Goal: Transaction & Acquisition: Purchase product/service

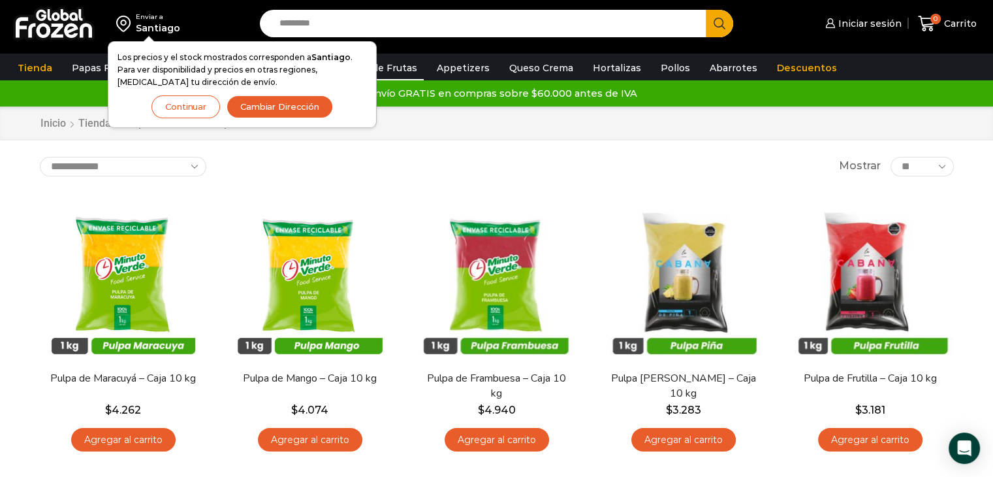
click at [175, 106] on button "Continuar" at bounding box center [186, 106] width 69 height 23
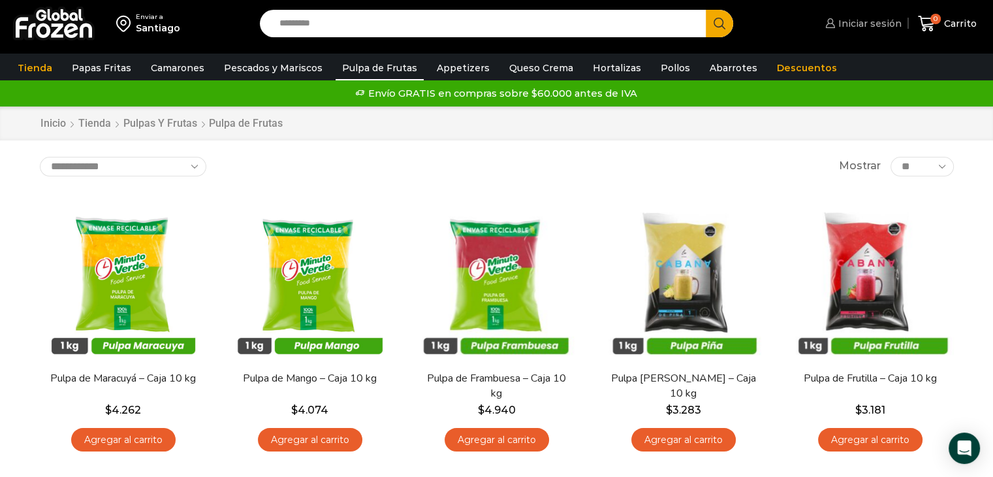
click at [884, 31] on link "Iniciar sesión" at bounding box center [862, 23] width 80 height 26
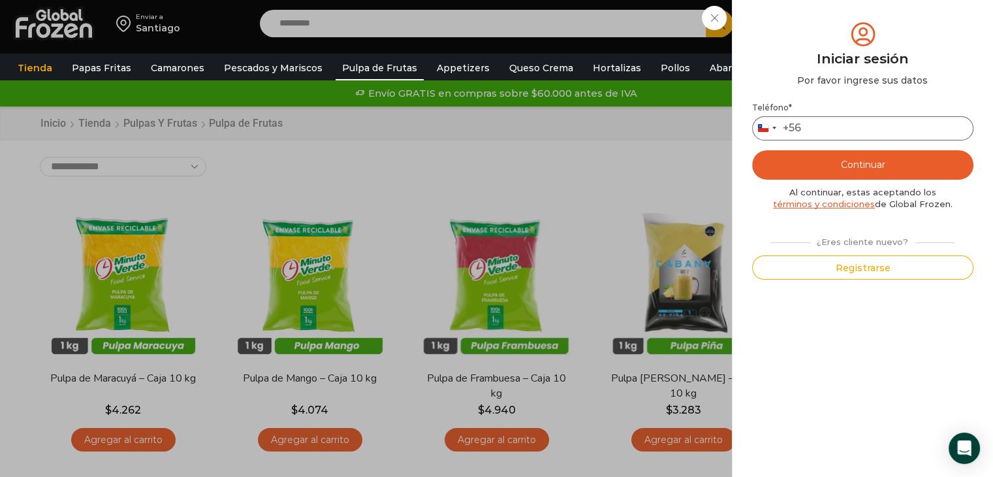
click at [815, 134] on input "Teléfono *" at bounding box center [862, 128] width 221 height 24
type input "*********"
click at [839, 161] on button "Continuar" at bounding box center [862, 164] width 221 height 29
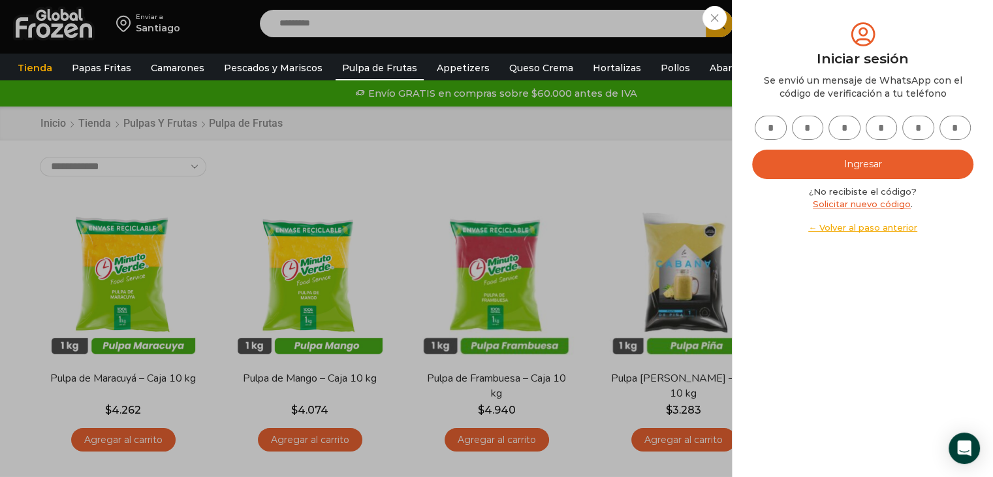
click at [776, 129] on input "text" at bounding box center [771, 128] width 32 height 24
type input "*"
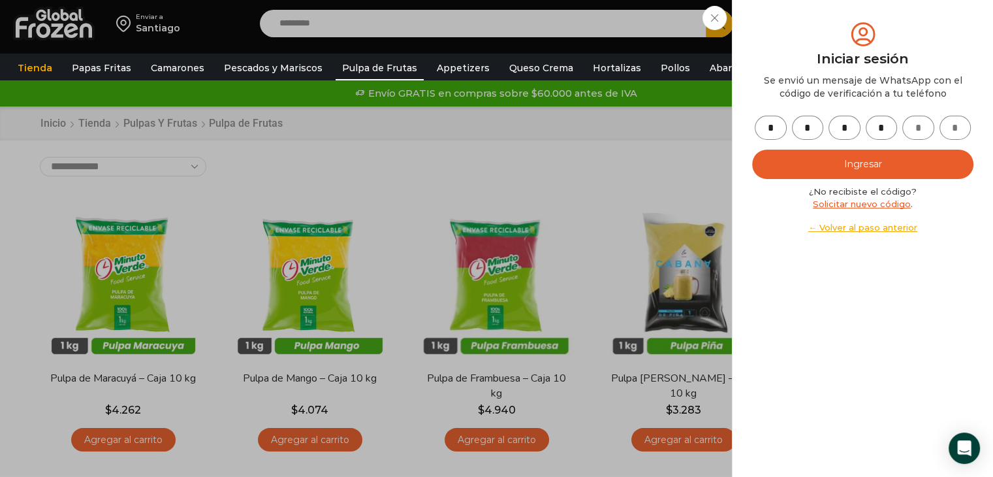
type input "*"
click at [803, 165] on button "Ingresar" at bounding box center [862, 164] width 221 height 29
click at [856, 167] on button "Ingresar" at bounding box center [862, 164] width 221 height 29
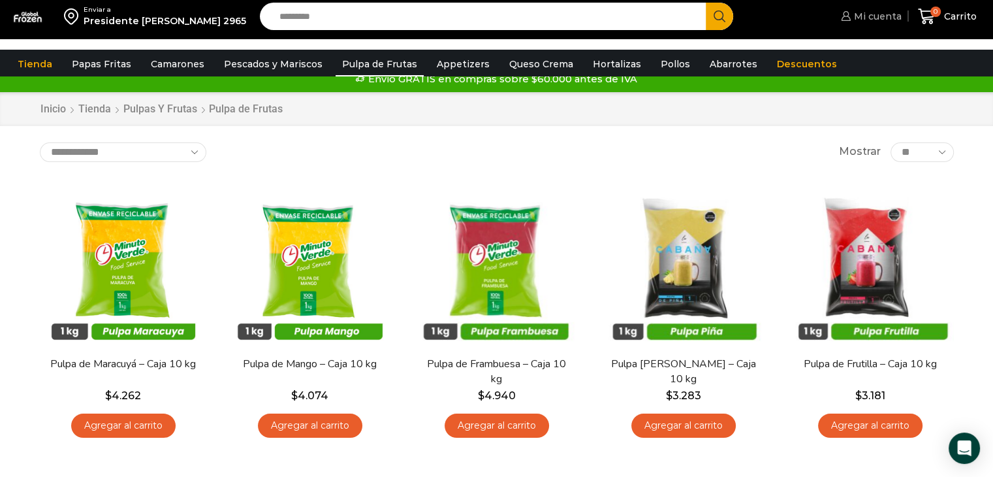
click at [893, 23] on span "Mi cuenta" at bounding box center [876, 16] width 51 height 13
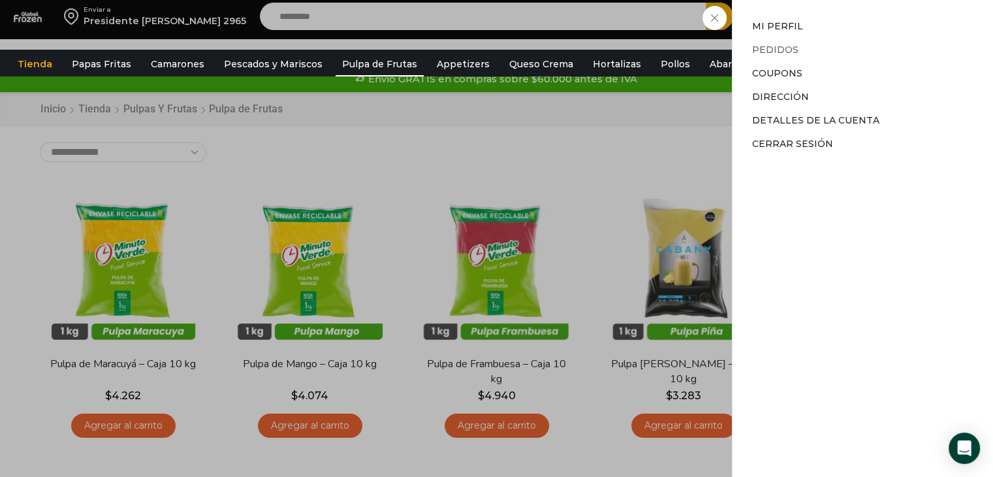
click at [770, 50] on link "Pedidos" at bounding box center [775, 50] width 46 height 12
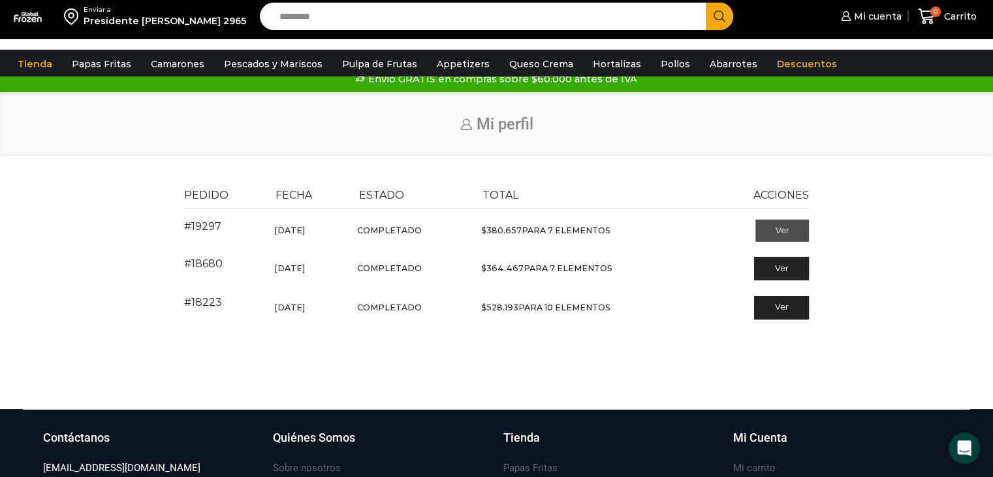
click at [767, 242] on link "Ver" at bounding box center [783, 230] width 54 height 22
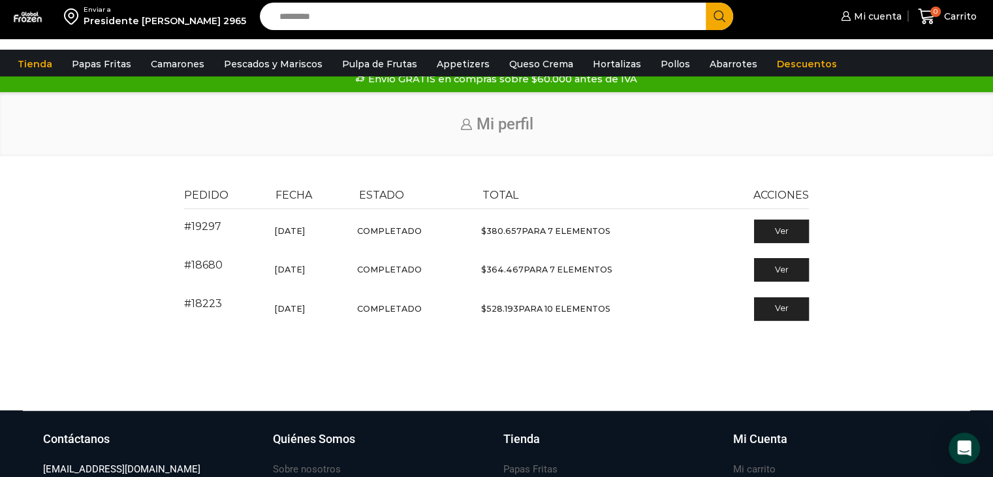
click at [541, 344] on div "Pedido Fecha Estado Total Acciones #19297 Septiembre 24, 2025 Completado $ 380.…" at bounding box center [496, 265] width 645 height 172
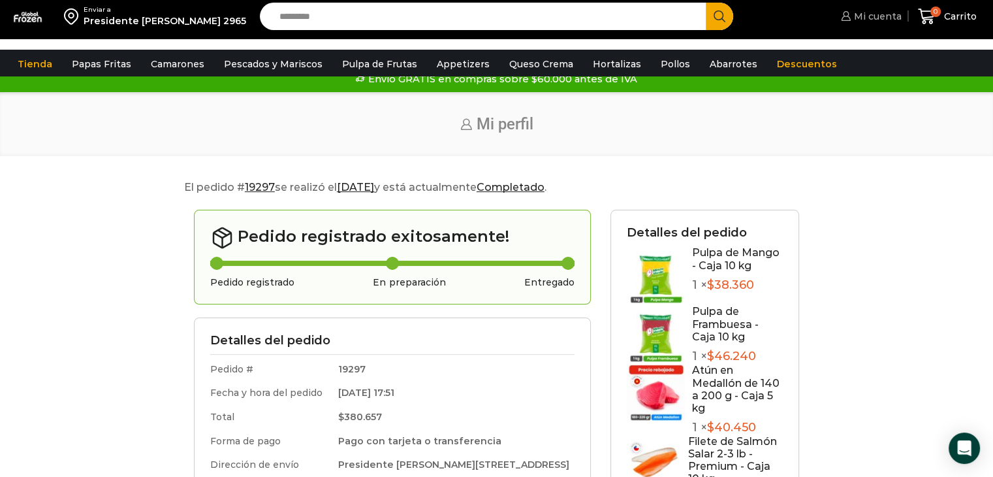
click at [888, 21] on span "Mi cuenta" at bounding box center [876, 16] width 51 height 13
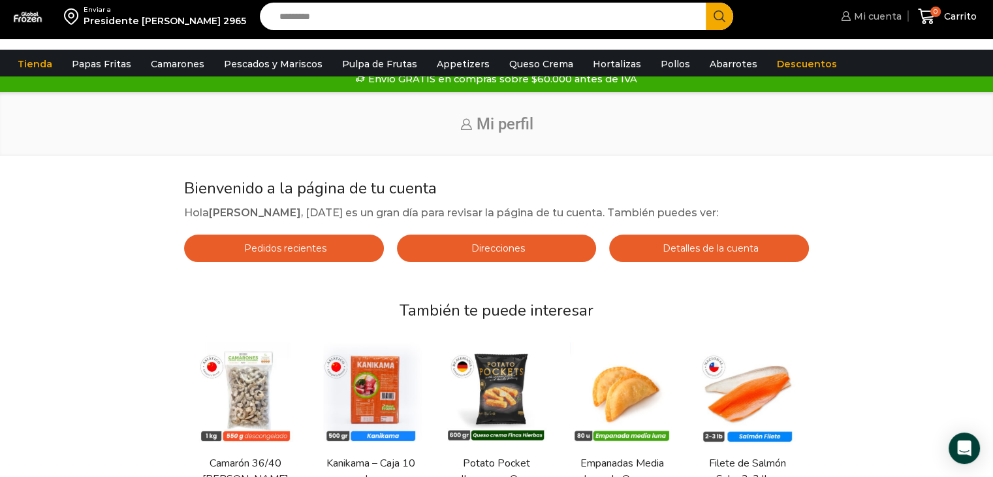
click at [870, 18] on span "Mi cuenta" at bounding box center [876, 16] width 51 height 13
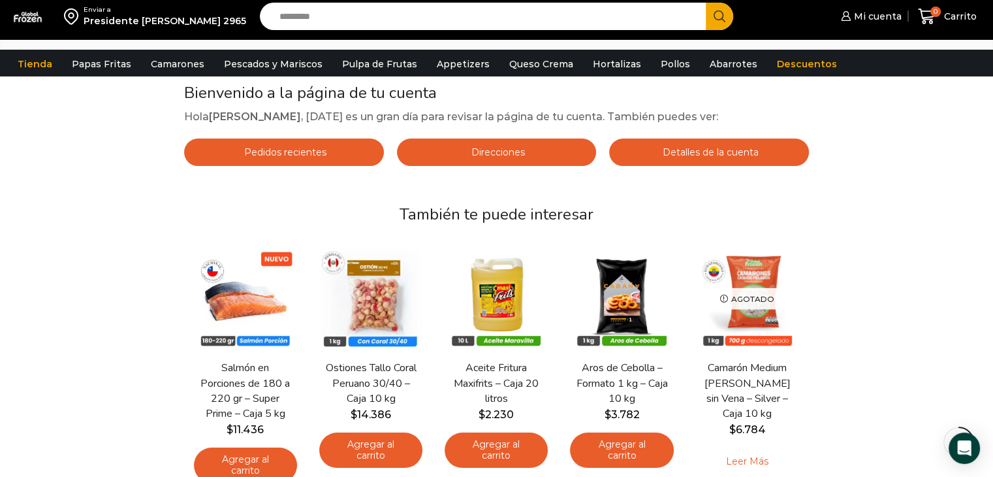
scroll to position [131, 0]
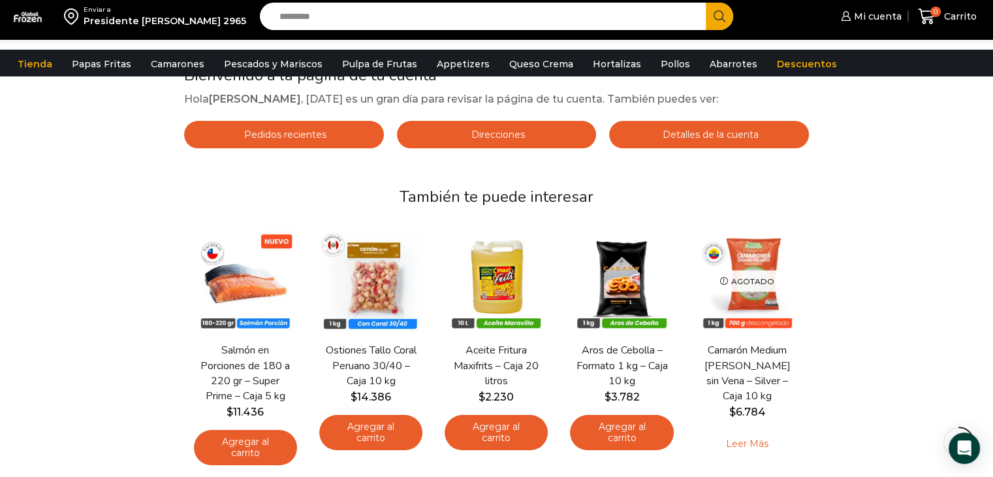
click at [328, 137] on link "Pedidos recientes" at bounding box center [284, 134] width 200 height 27
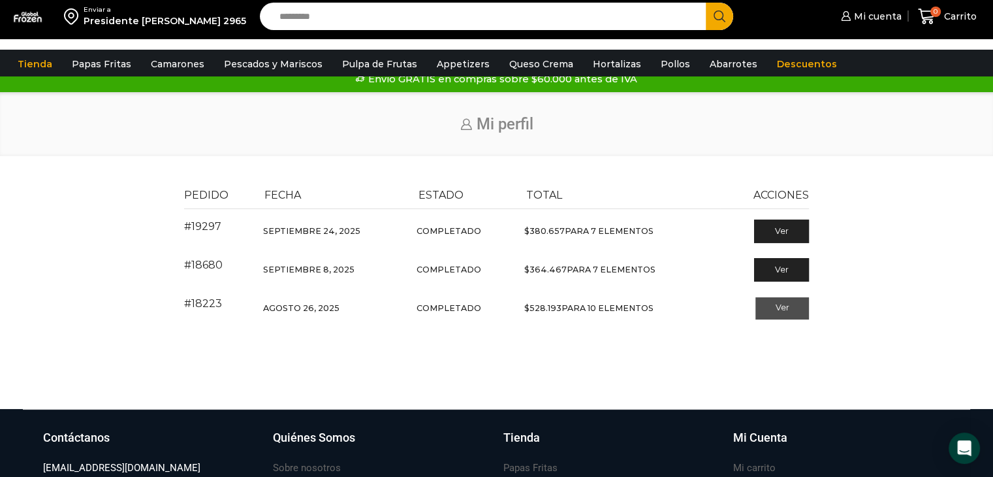
click at [797, 319] on link "Ver" at bounding box center [783, 308] width 54 height 22
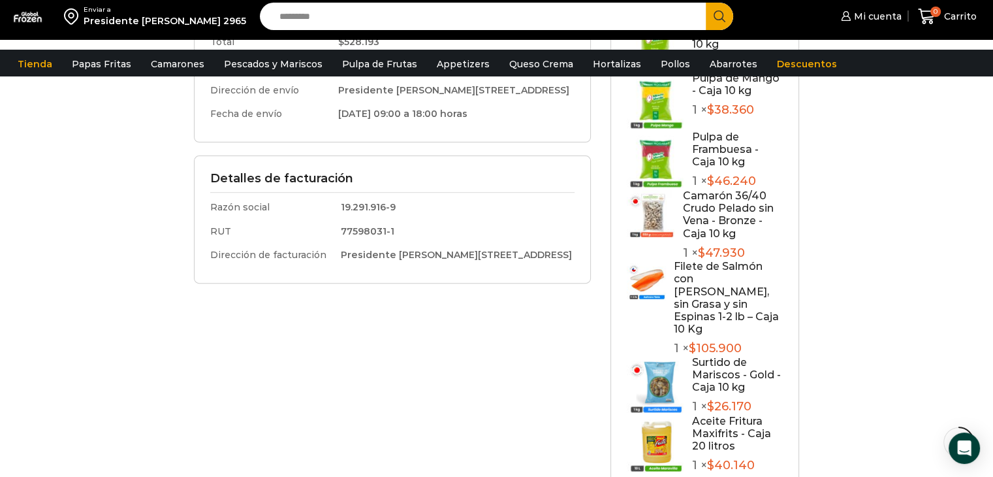
scroll to position [327, 0]
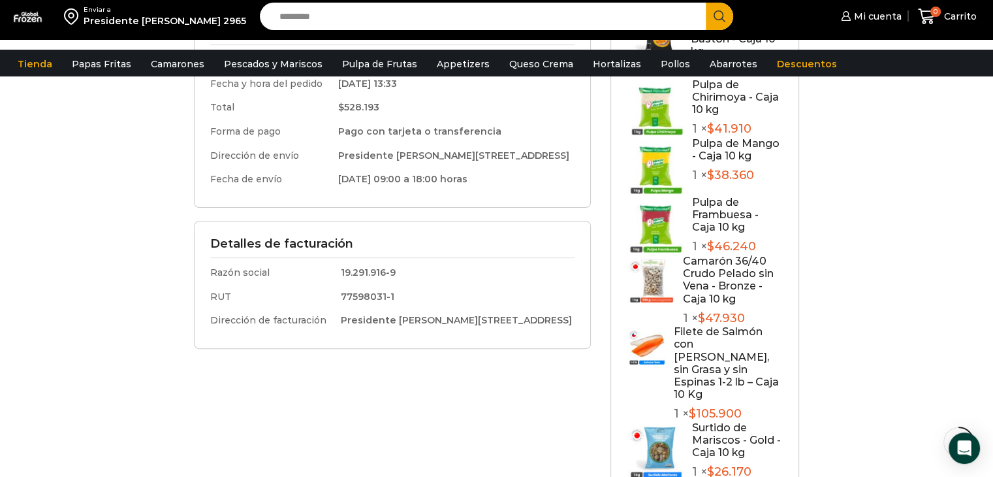
click at [658, 340] on img at bounding box center [647, 345] width 40 height 40
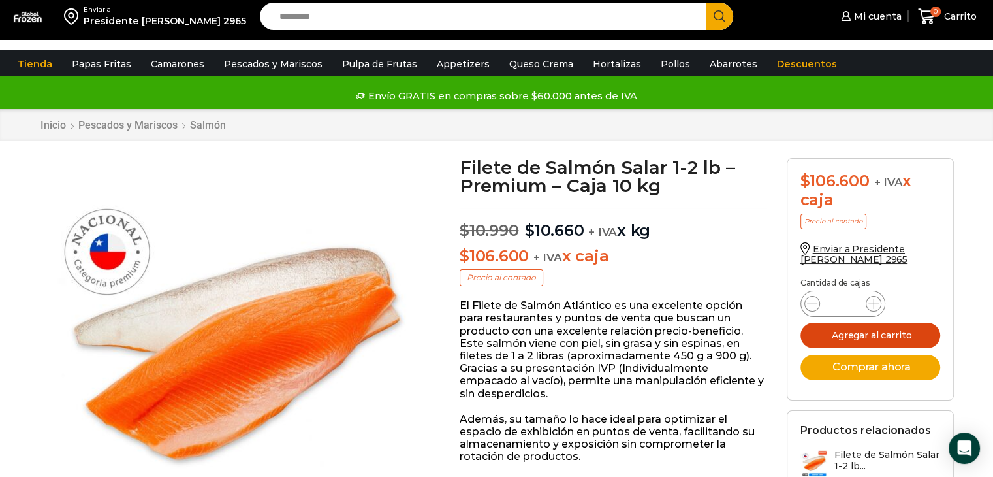
click at [836, 338] on button "Agregar al carrito" at bounding box center [871, 335] width 140 height 25
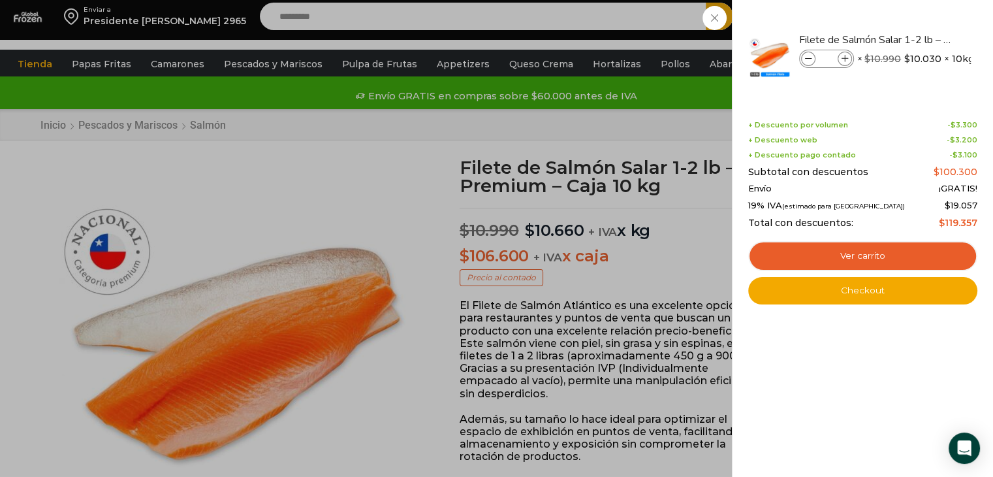
click at [915, 32] on div "1 Carrito 1 1 Shopping Cart *" at bounding box center [947, 16] width 65 height 31
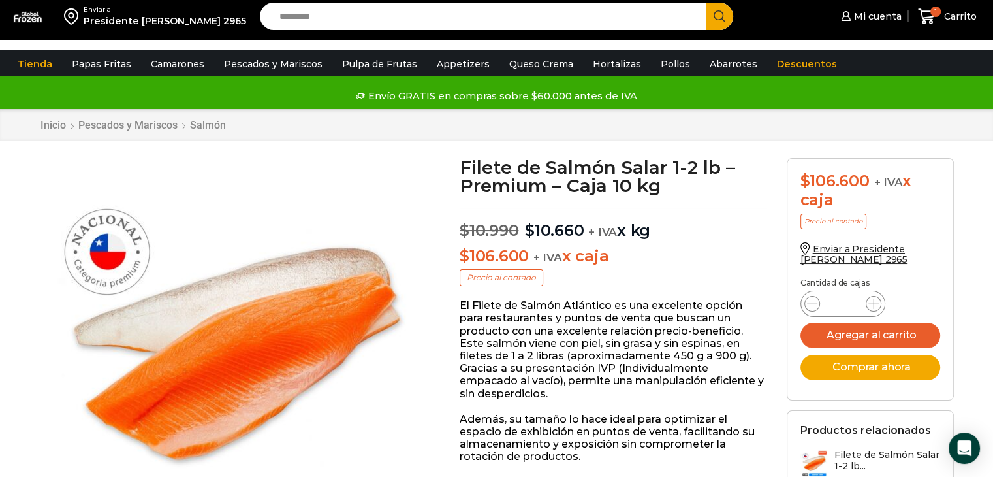
click at [493, 25] on input "Search input" at bounding box center [486, 16] width 427 height 27
type input "*****"
click at [706, 3] on button "Search" at bounding box center [719, 16] width 27 height 27
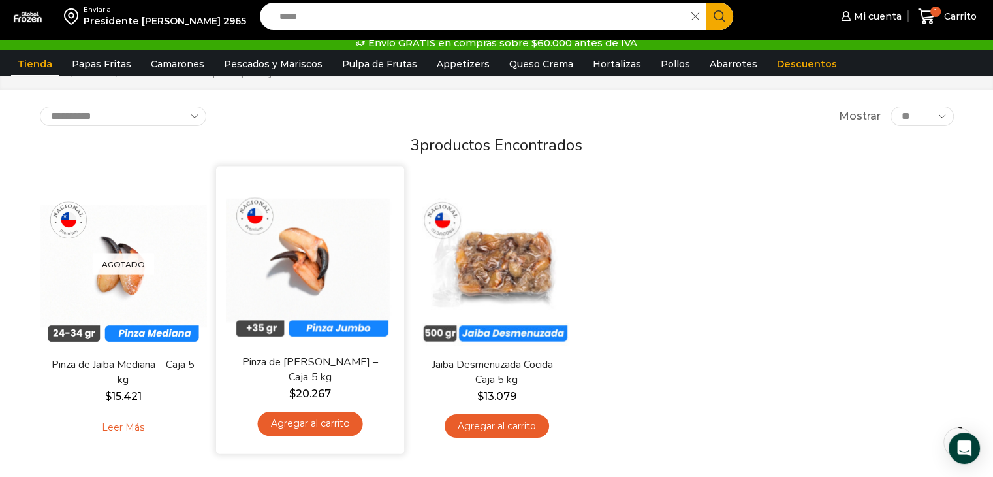
scroll to position [131, 0]
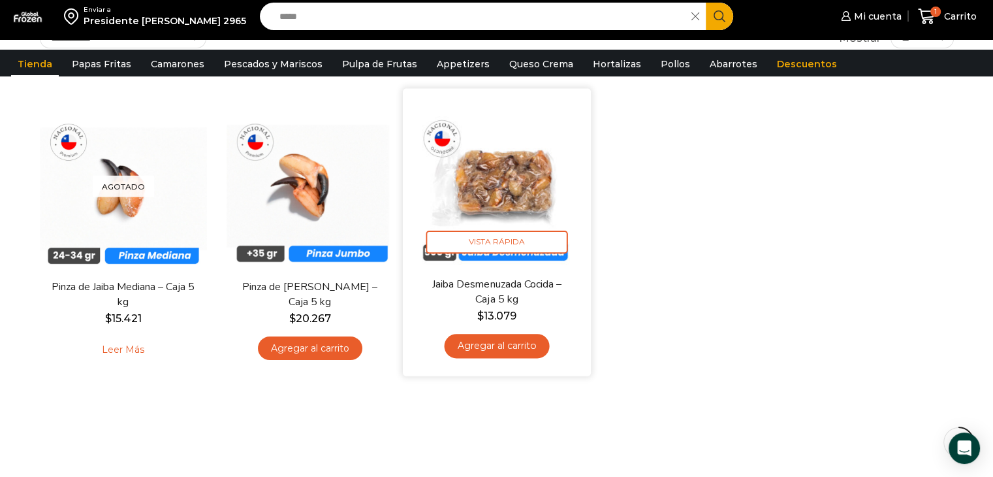
click at [487, 347] on link "Agregar al carrito" at bounding box center [496, 346] width 105 height 24
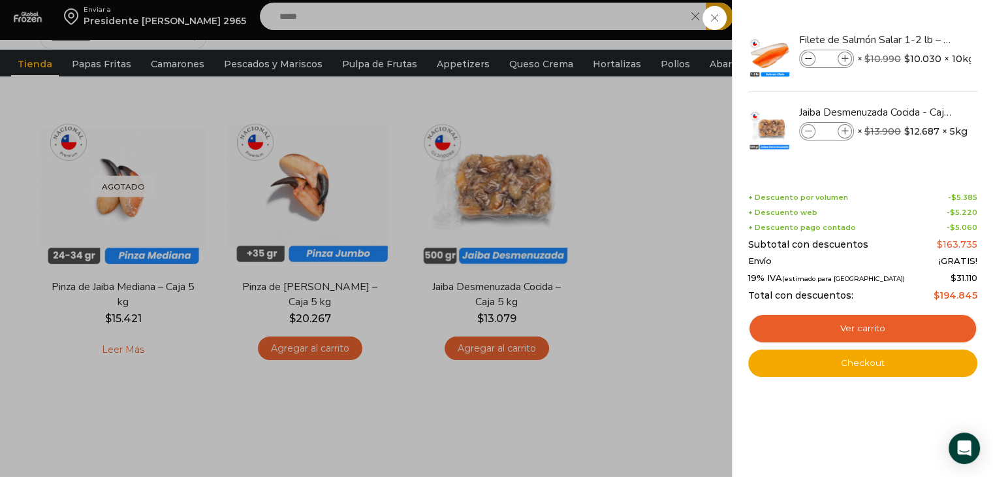
click at [915, 32] on div "2 [GEOGRAPHIC_DATA] 2 2 Shopping Cart *" at bounding box center [947, 16] width 65 height 31
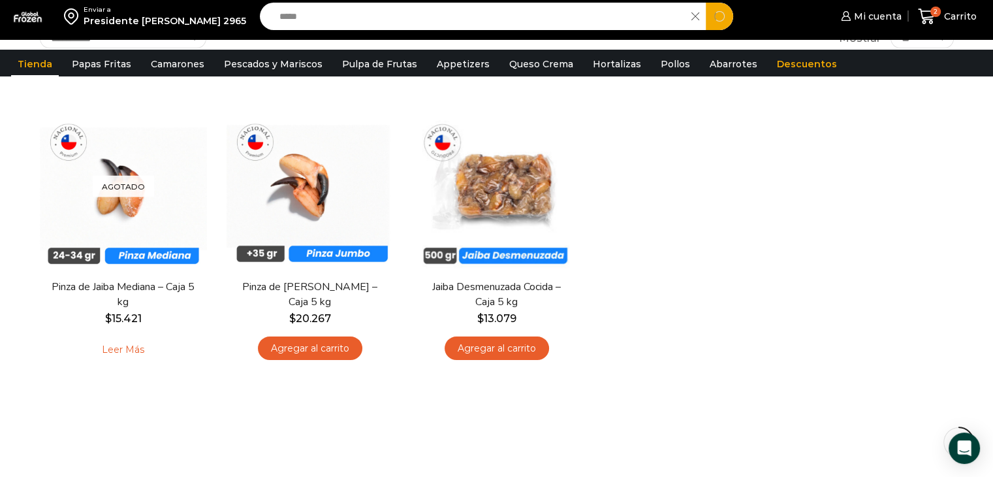
drag, startPoint x: 402, startPoint y: 20, endPoint x: 141, endPoint y: 50, distance: 262.4
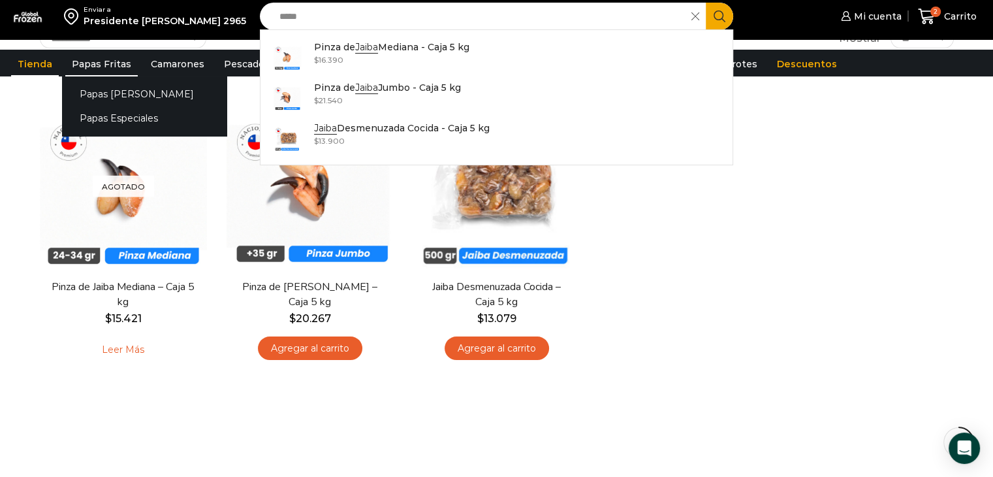
click at [110, 65] on link "Papas Fritas" at bounding box center [101, 64] width 72 height 25
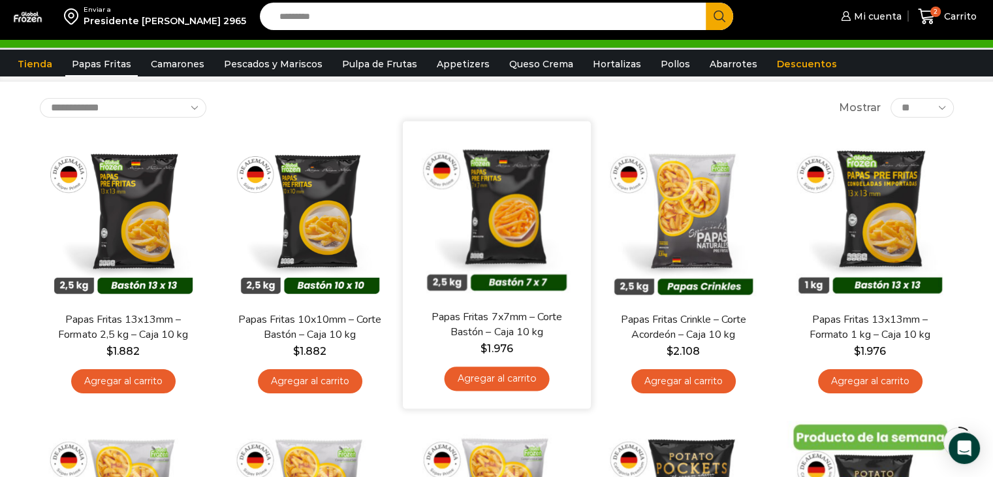
scroll to position [131, 0]
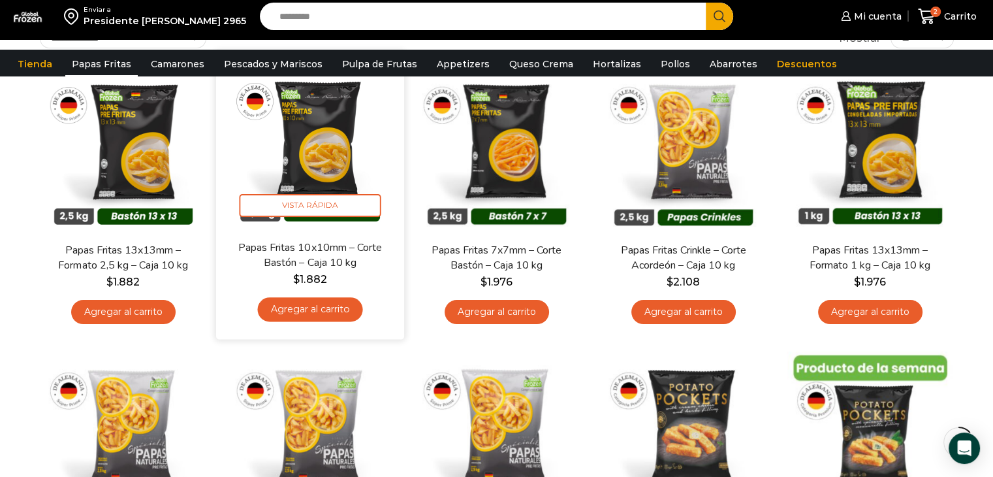
click at [289, 307] on link "Agregar al carrito" at bounding box center [309, 309] width 105 height 24
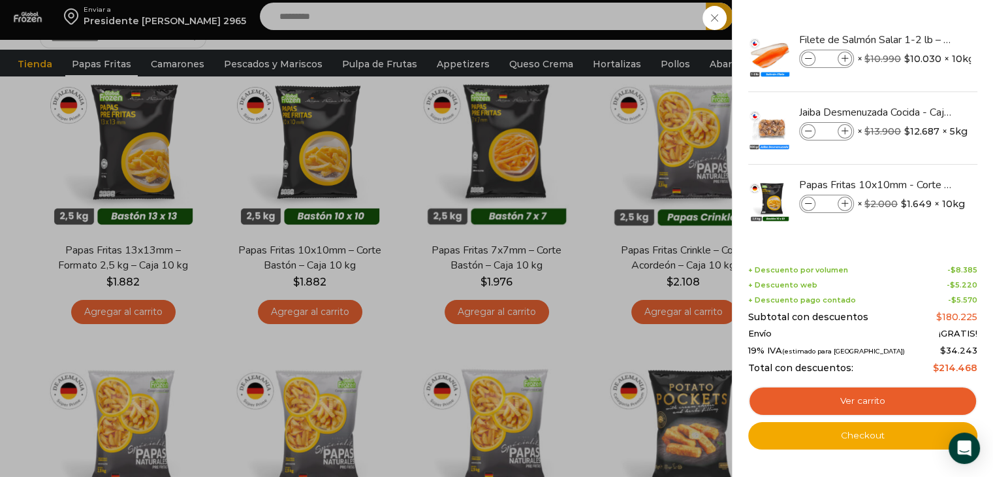
click at [915, 6] on div "3 Carrito 3 3 Shopping Cart *" at bounding box center [947, 16] width 65 height 31
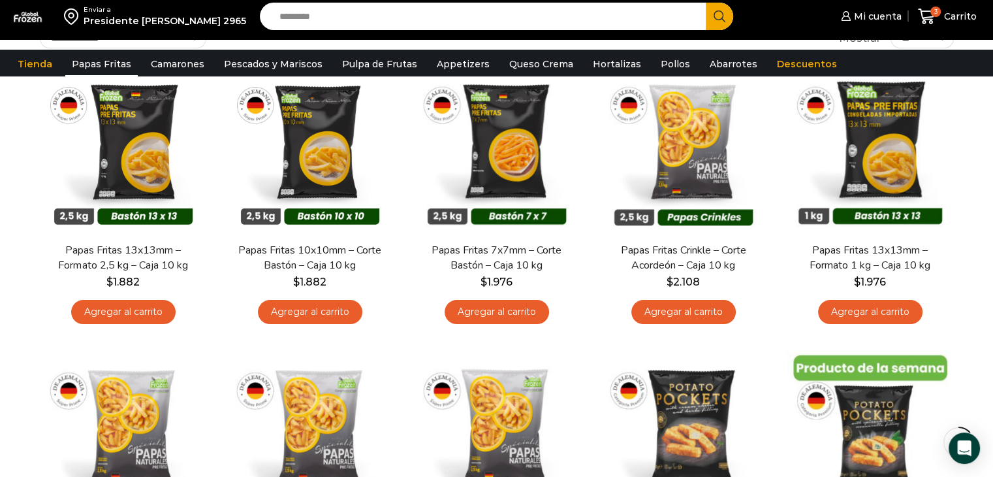
drag, startPoint x: 536, startPoint y: 20, endPoint x: 290, endPoint y: 44, distance: 247.4
click at [290, 39] on div "Enviar a Presidente errazuris 2965 Search input Search Mi cuenta" at bounding box center [496, 19] width 993 height 39
type input "****"
click at [706, 3] on button "Search" at bounding box center [719, 16] width 27 height 27
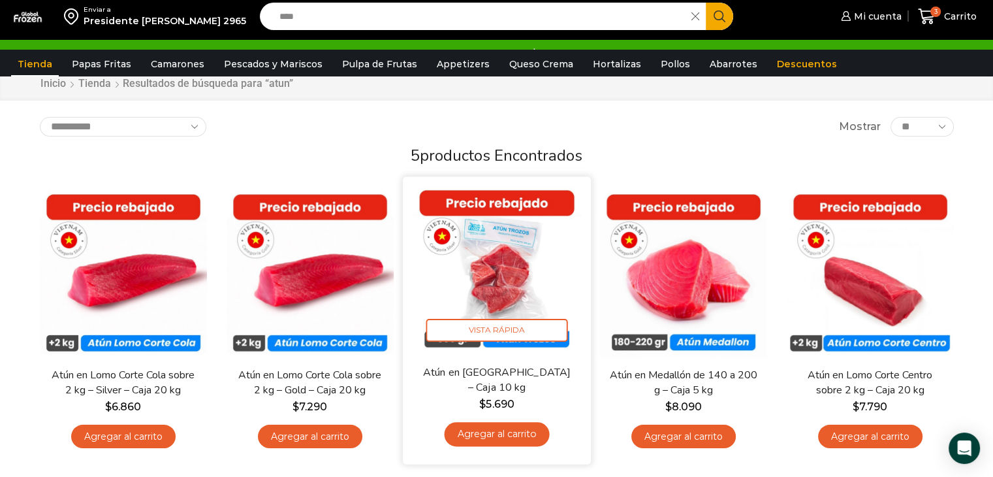
scroll to position [65, 0]
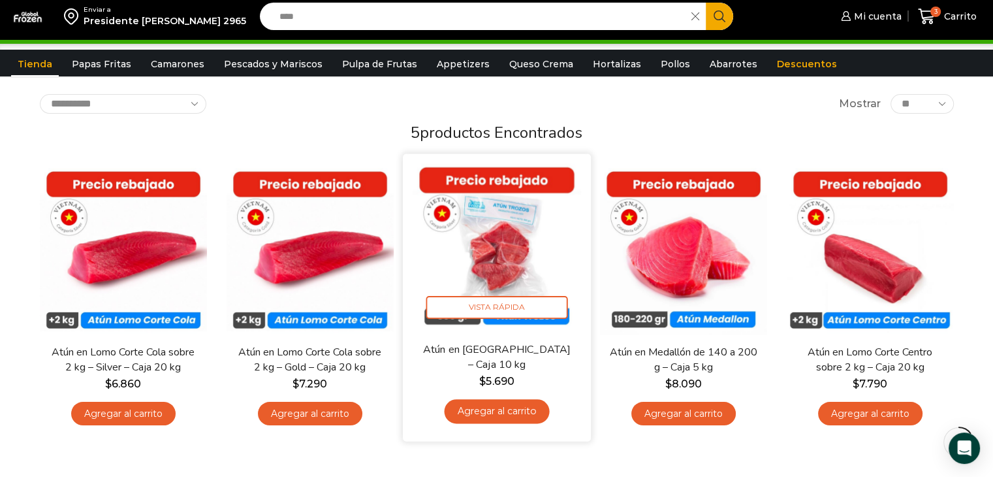
click at [488, 409] on link "Agregar al carrito" at bounding box center [496, 411] width 105 height 24
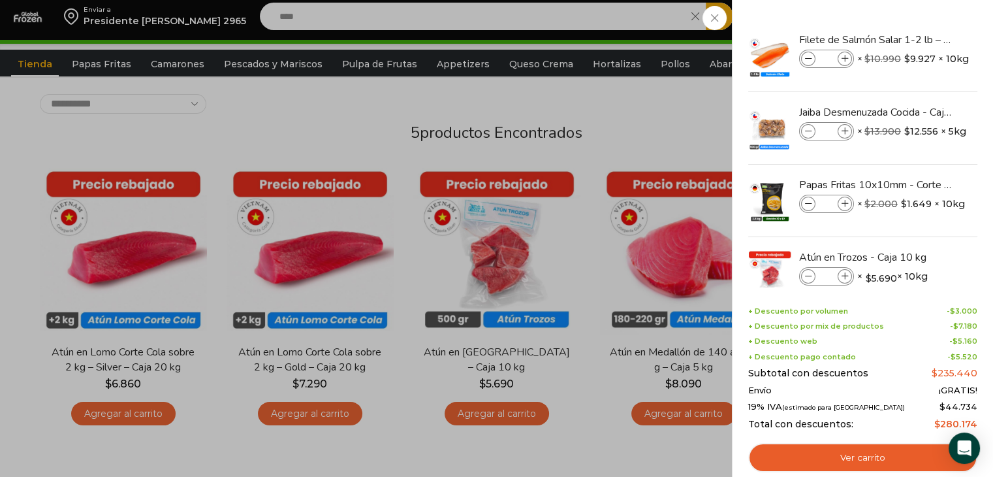
click at [915, 32] on div "4 Carrito 4 4 Shopping Cart *" at bounding box center [947, 16] width 65 height 31
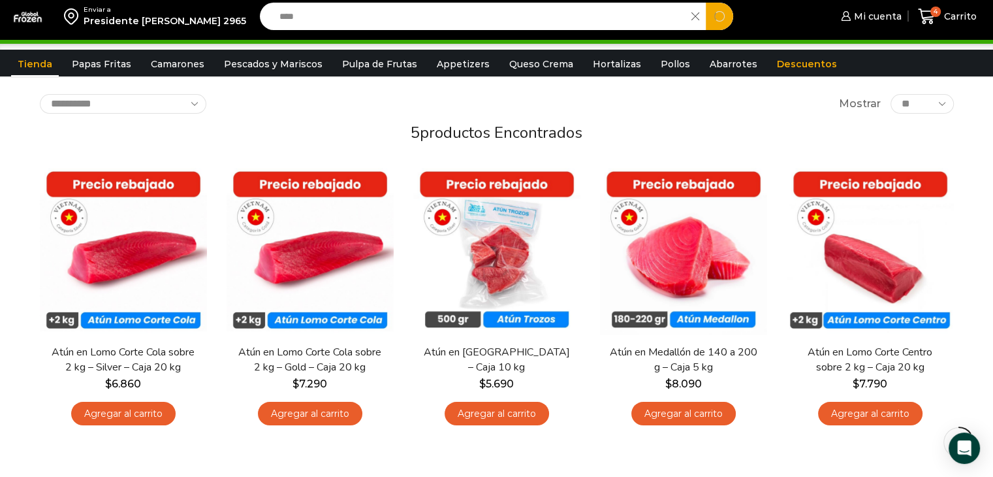
drag, startPoint x: 470, startPoint y: 19, endPoint x: 172, endPoint y: 42, distance: 298.7
click at [172, 39] on div "Enviar a Presidente errazuris 2965 Search input **** Search Mi cuenta" at bounding box center [496, 19] width 993 height 39
click at [706, 3] on button "Search" at bounding box center [719, 16] width 27 height 27
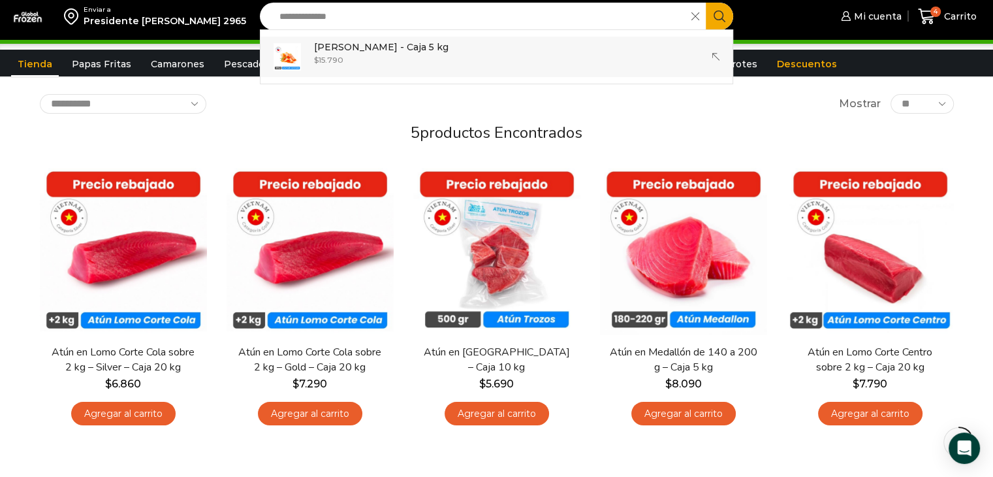
click at [436, 54] on p "Salmón Ahumado Laminado - Caja 5 kg" at bounding box center [381, 47] width 135 height 14
type input "**********"
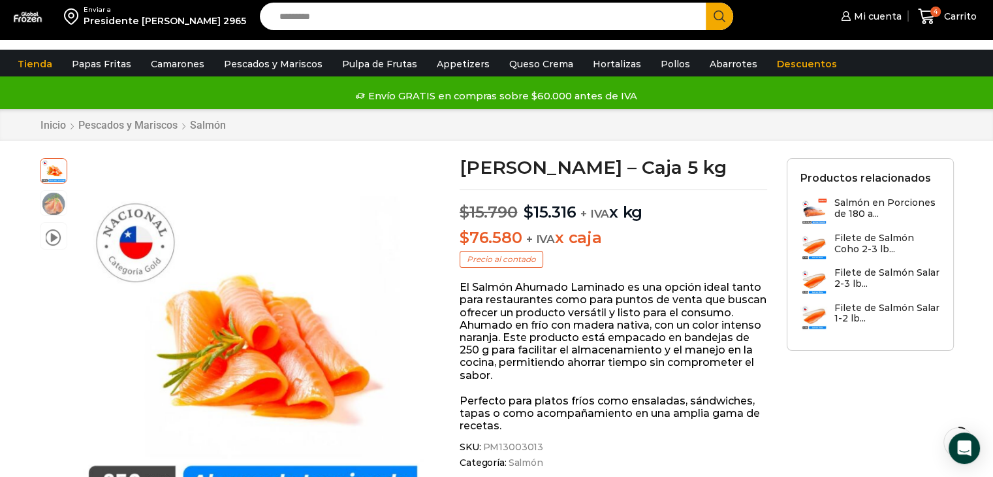
scroll to position [131, 0]
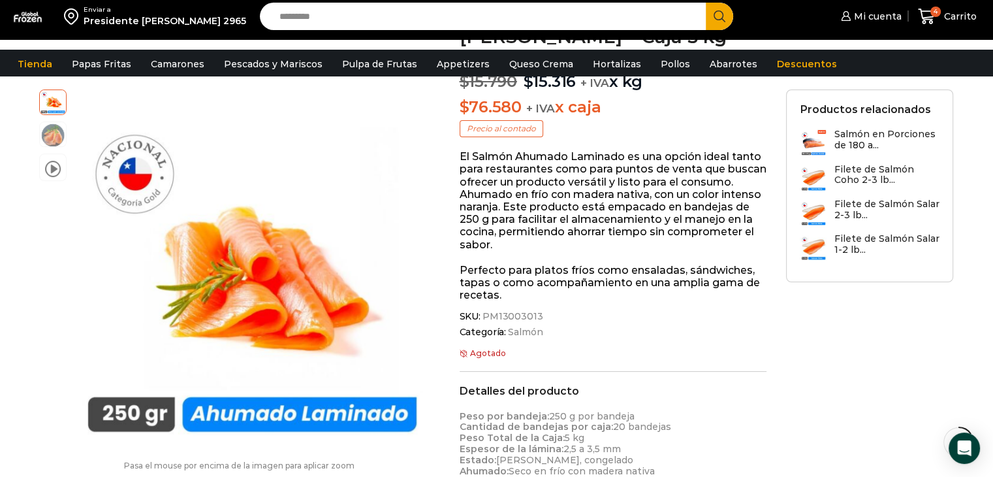
click at [447, 17] on input "Search input" at bounding box center [486, 16] width 427 height 27
type input "*******"
click at [706, 3] on button "Search" at bounding box center [719, 16] width 27 height 27
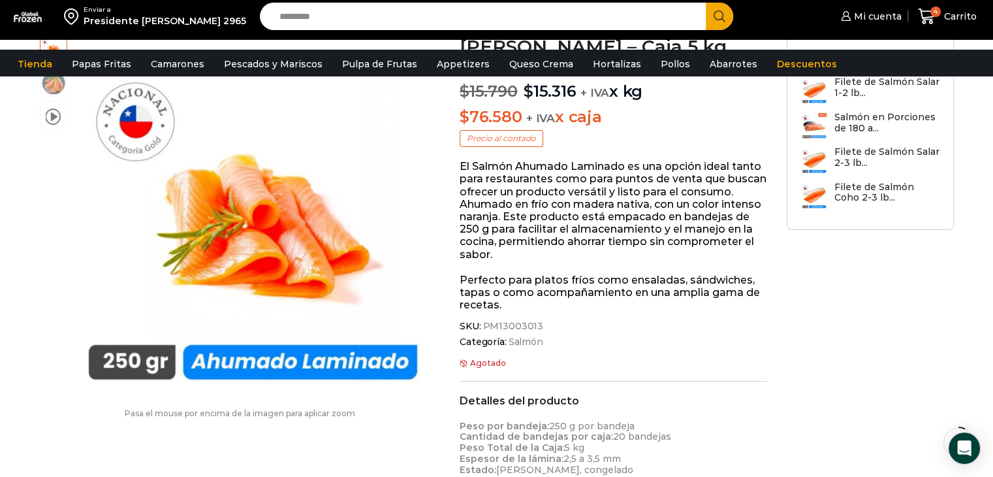
scroll to position [196, 0]
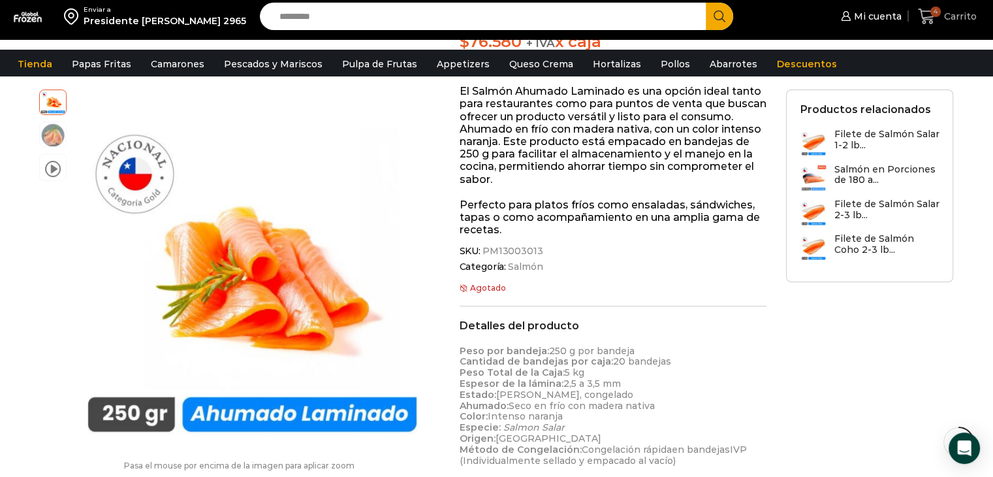
click at [935, 17] on span "4" at bounding box center [936, 12] width 10 height 10
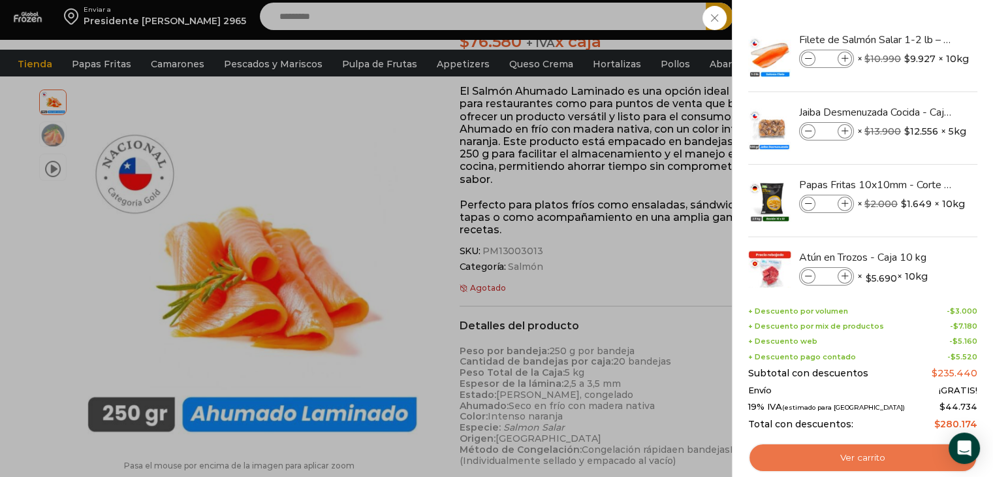
click at [807, 453] on link "Ver carrito" at bounding box center [862, 458] width 229 height 30
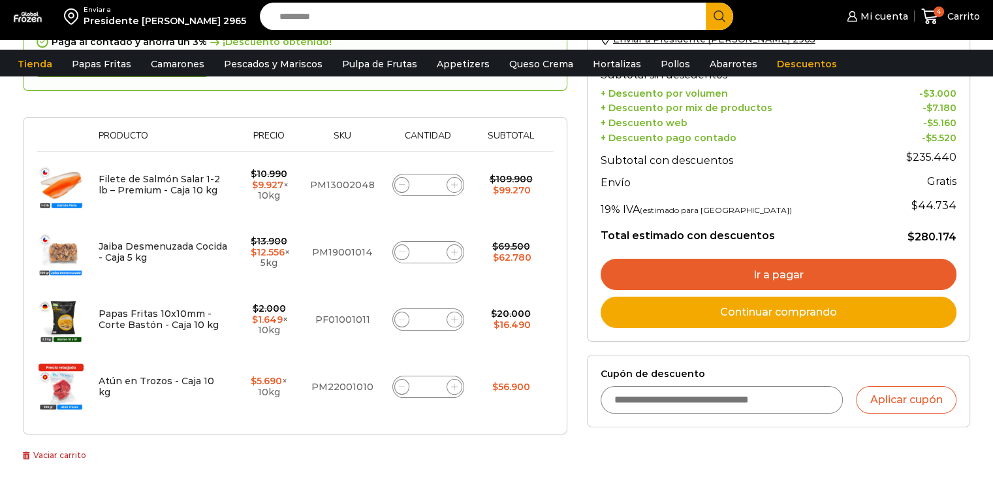
scroll to position [196, 0]
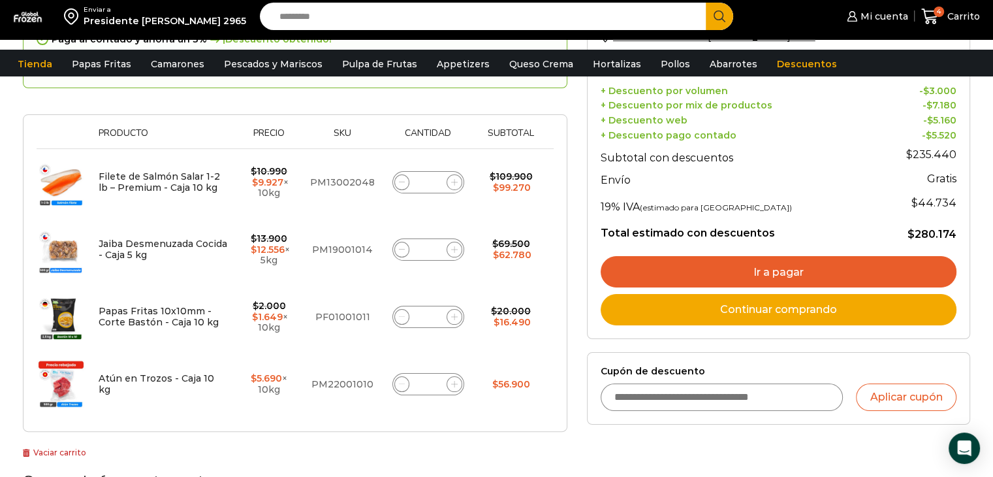
click at [717, 259] on link "Ir a pagar" at bounding box center [779, 271] width 356 height 31
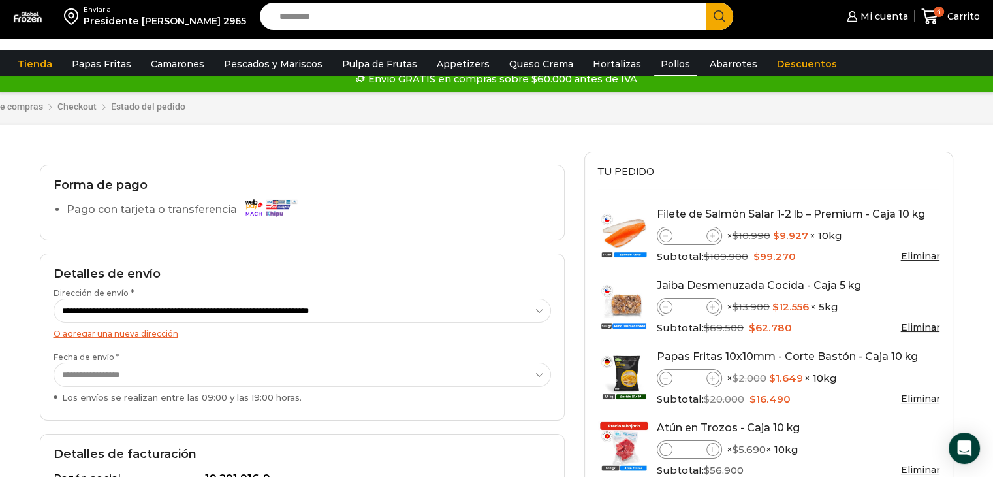
click at [655, 65] on link "Pollos" at bounding box center [675, 64] width 42 height 25
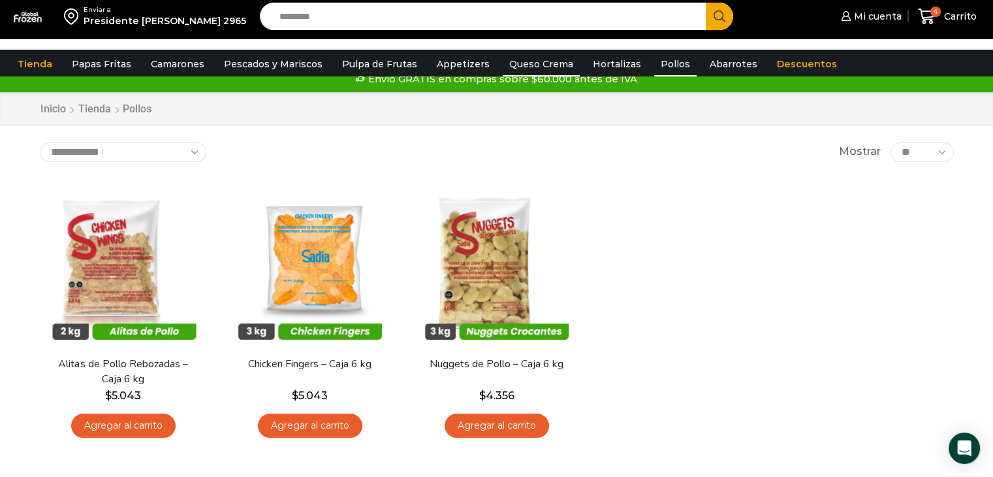
click at [539, 71] on link "Queso Crema" at bounding box center [541, 64] width 77 height 25
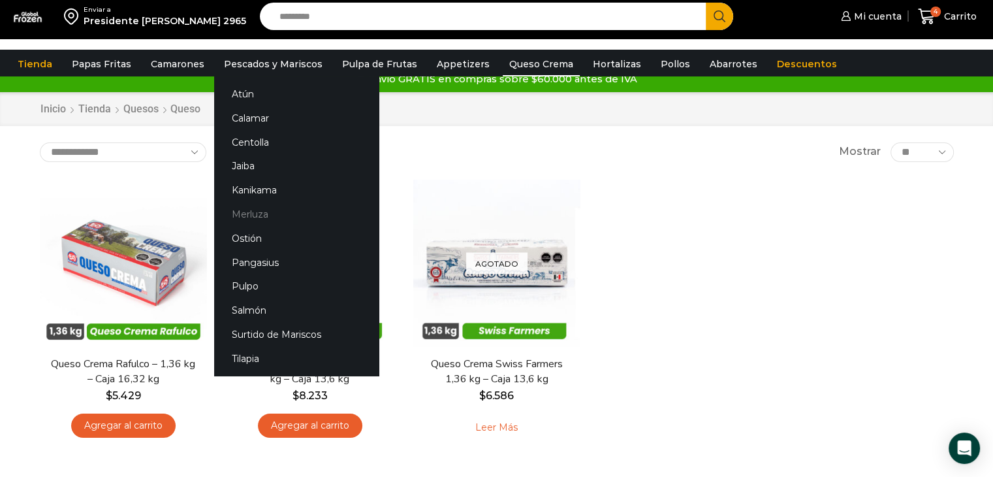
click at [241, 217] on link "Merluza" at bounding box center [296, 214] width 165 height 24
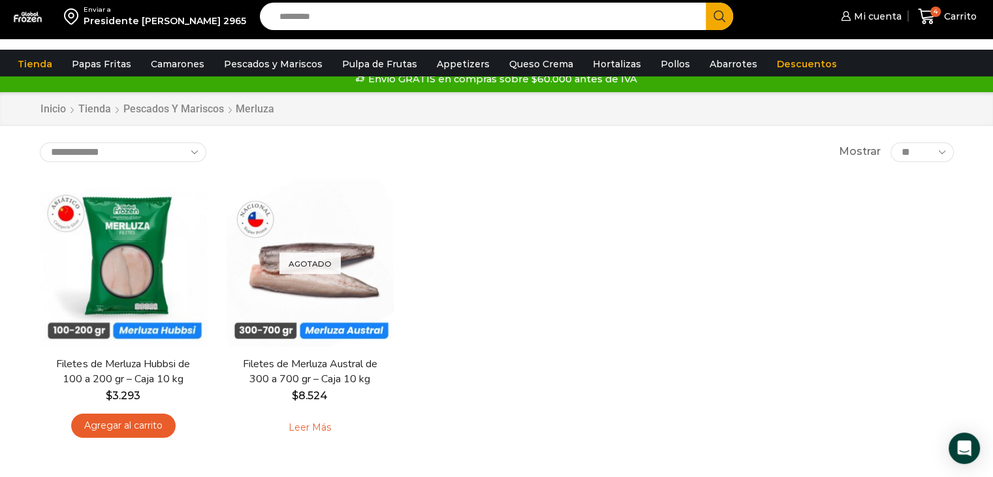
click at [340, 30] on input "Search input" at bounding box center [486, 16] width 427 height 27
click at [959, 22] on span "Carrito" at bounding box center [959, 16] width 36 height 13
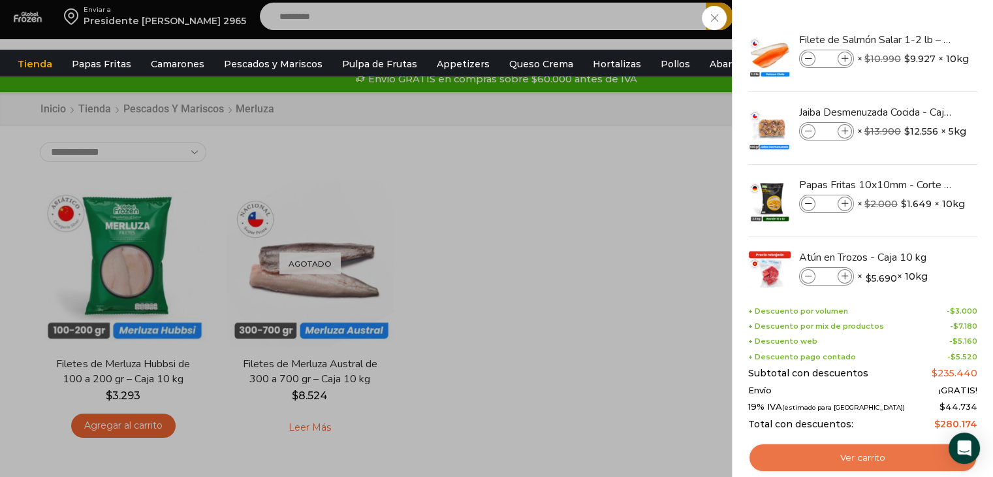
click at [831, 458] on link "Ver carrito" at bounding box center [862, 458] width 229 height 30
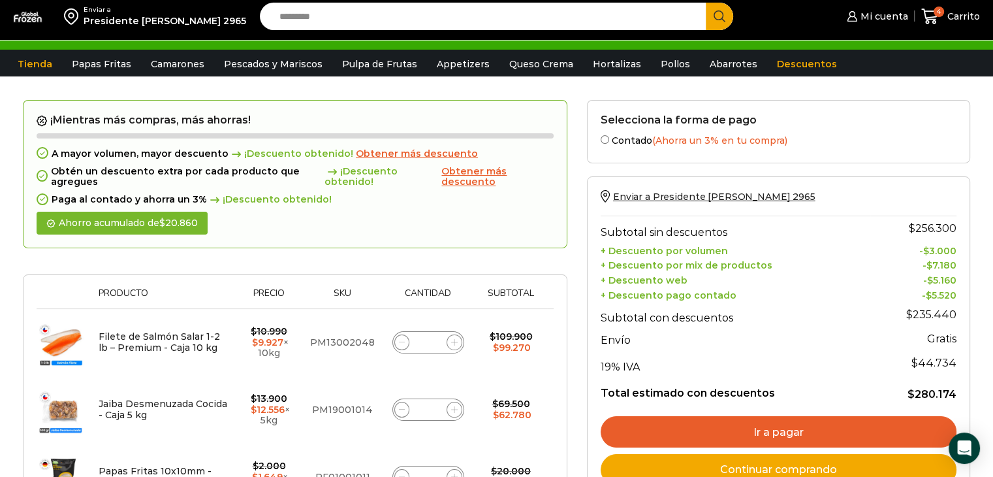
scroll to position [65, 0]
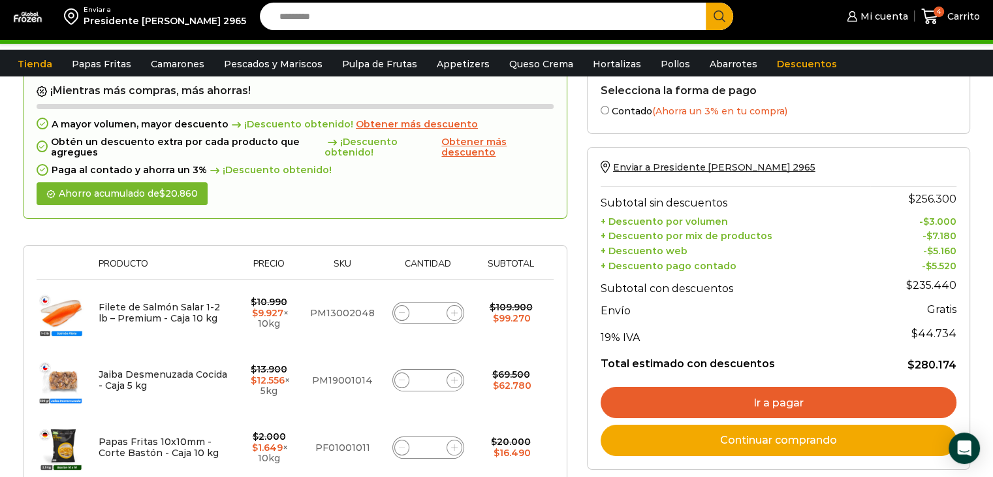
click at [778, 395] on link "Ir a pagar" at bounding box center [779, 402] width 356 height 31
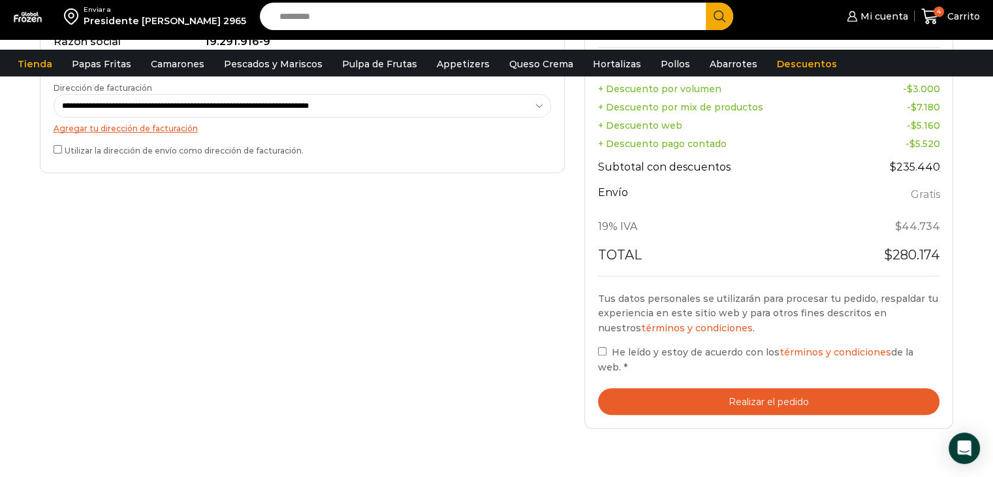
scroll to position [457, 0]
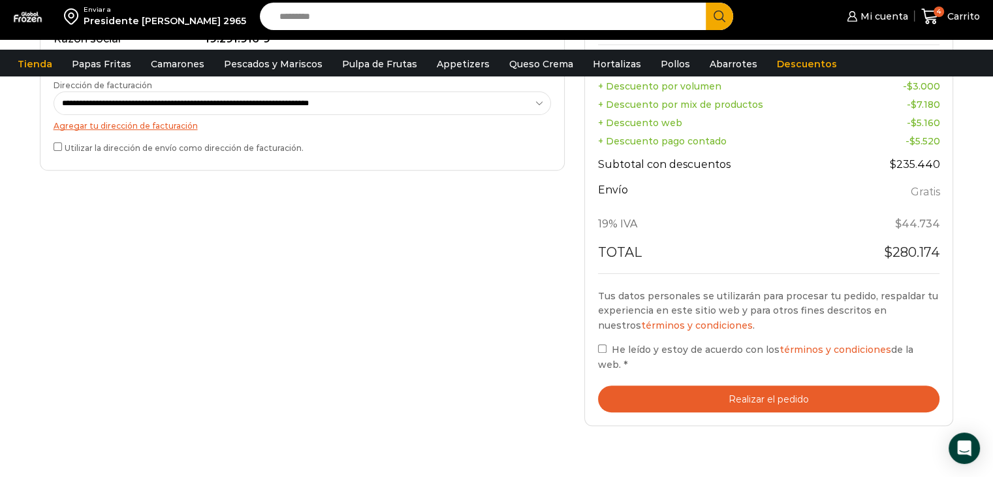
click at [643, 386] on button "Realizar el pedido" at bounding box center [769, 398] width 342 height 27
